Goal: Use online tool/utility: Utilize a website feature to perform a specific function

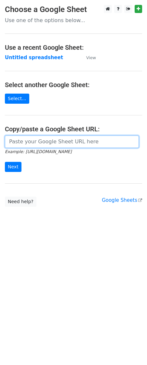
click at [28, 143] on input "url" at bounding box center [72, 142] width 134 height 12
paste input "[URL][DOMAIN_NAME]"
type input "[URL][DOMAIN_NAME]"
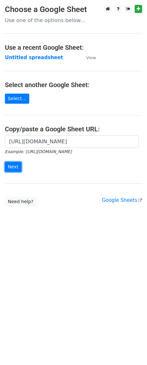
drag, startPoint x: 11, startPoint y: 163, endPoint x: 8, endPoint y: 176, distance: 13.7
click at [10, 172] on input "Next" at bounding box center [13, 167] width 17 height 10
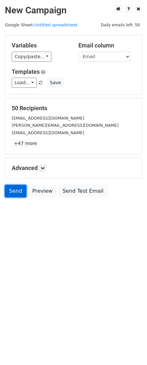
drag, startPoint x: 16, startPoint y: 193, endPoint x: 17, endPoint y: 190, distance: 3.4
click at [16, 193] on link "Send" at bounding box center [15, 191] width 21 height 12
